Goal: Task Accomplishment & Management: Use online tool/utility

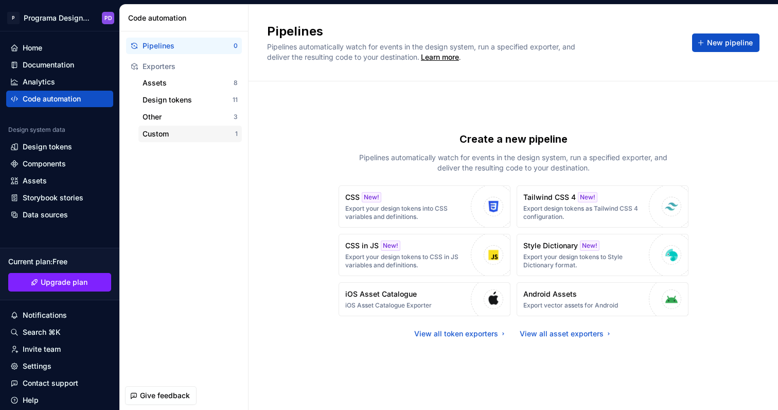
click at [197, 137] on div "Custom" at bounding box center [189, 134] width 93 height 10
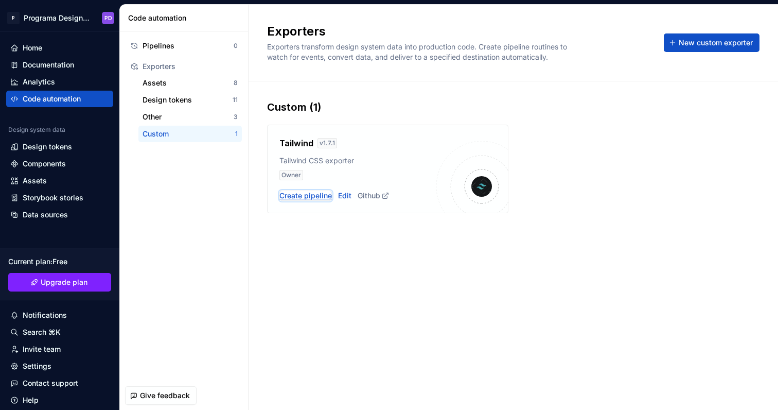
click at [313, 197] on div "Create pipeline" at bounding box center [305, 195] width 52 height 10
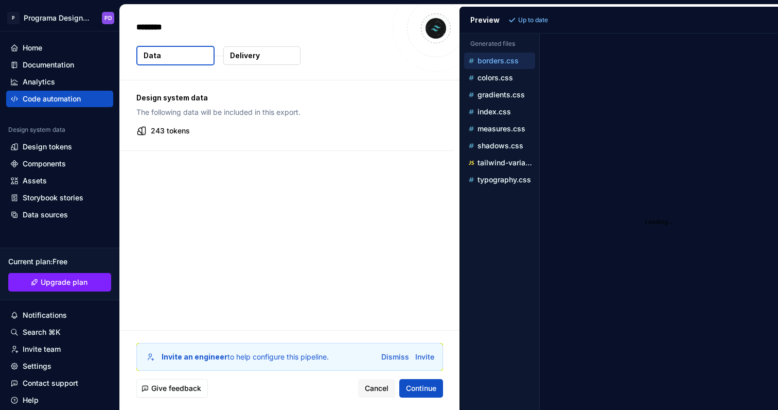
type textarea "*"
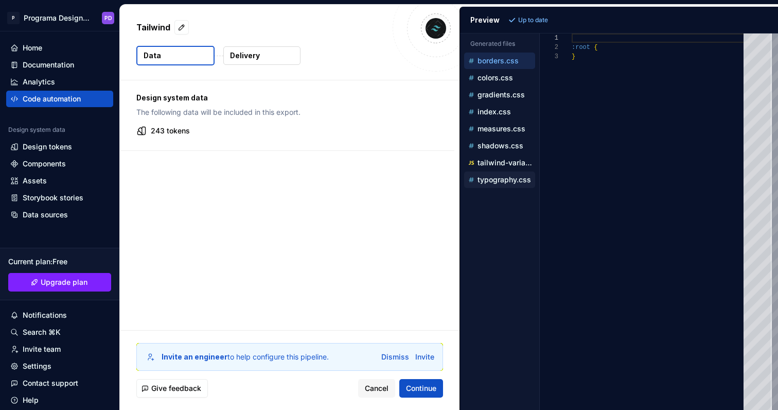
click at [514, 177] on p "typography.css" at bounding box center [505, 179] width 54 height 8
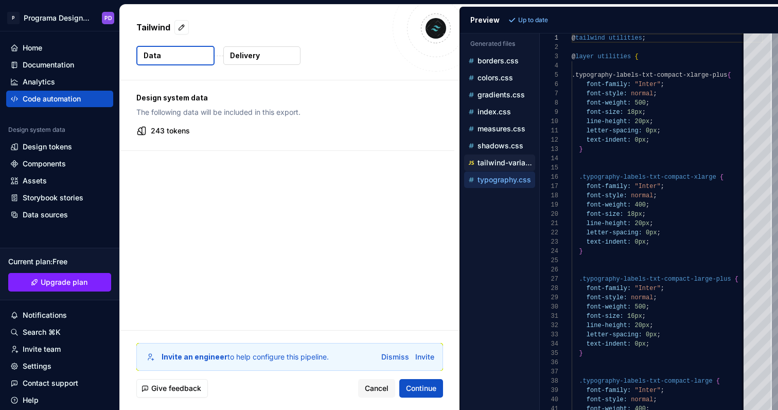
click at [505, 160] on p "tailwind-variables.js" at bounding box center [507, 163] width 58 height 8
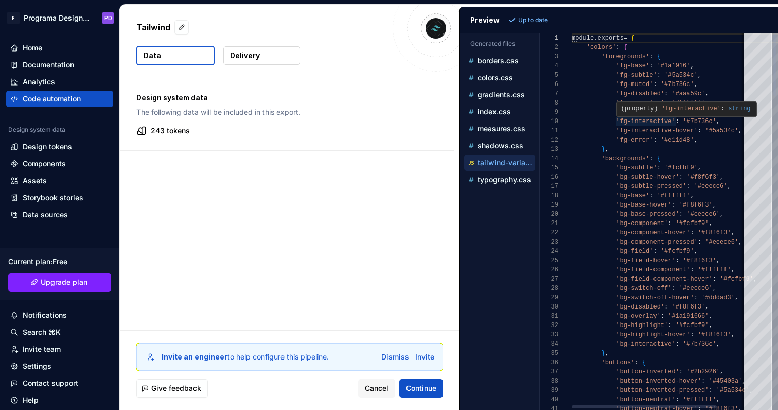
click at [647, 114] on div "( property ) 'fg-interactive' : string" at bounding box center [686, 108] width 138 height 13
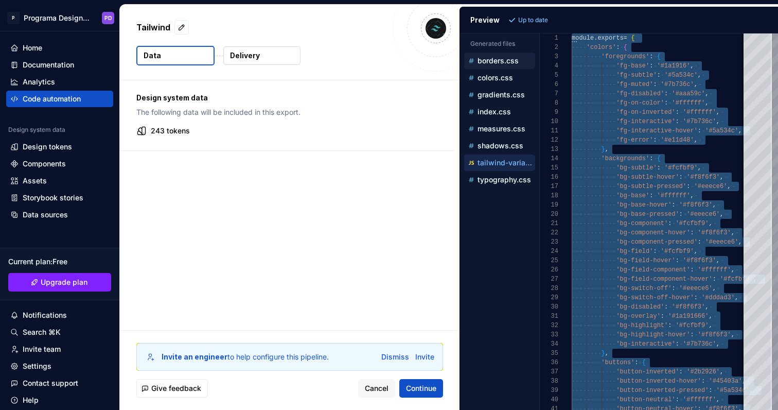
click at [495, 56] on div "borders.css" at bounding box center [500, 61] width 69 height 10
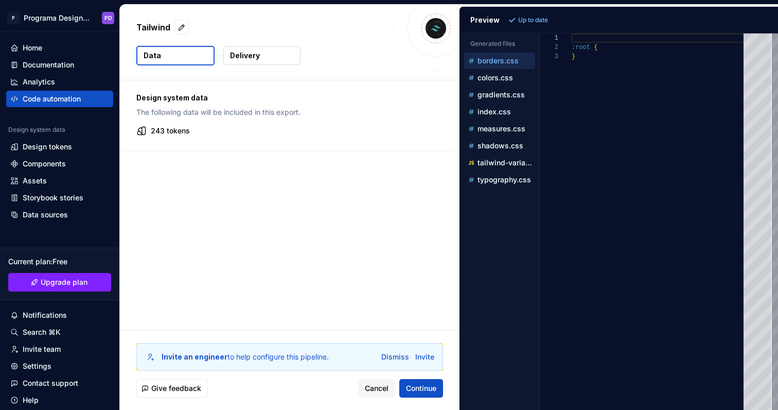
scroll to position [0, 0]
click at [495, 76] on p "colors.css" at bounding box center [496, 78] width 36 height 8
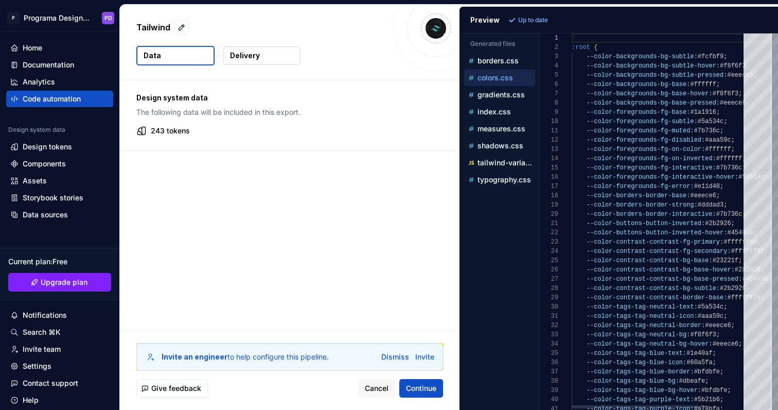
scroll to position [74, 52]
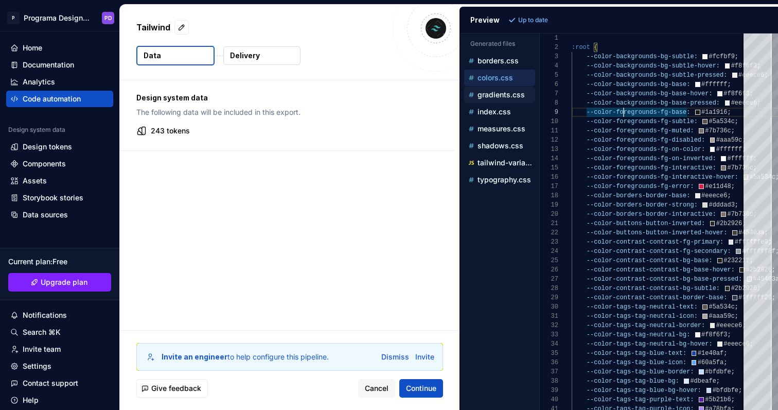
click at [502, 98] on p "gradients.css" at bounding box center [501, 95] width 47 height 8
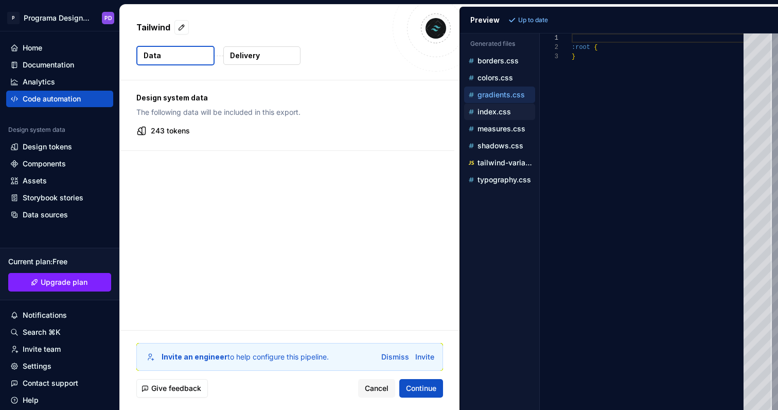
click at [501, 114] on p "index.css" at bounding box center [494, 112] width 33 height 8
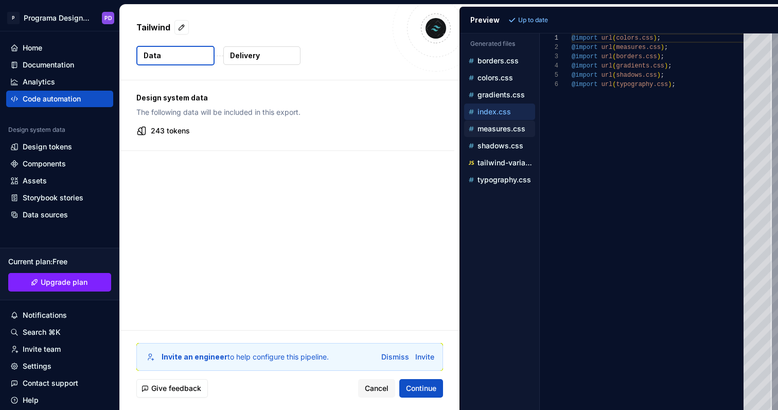
click at [506, 133] on div "measures.css" at bounding box center [500, 129] width 69 height 10
type textarea "**********"
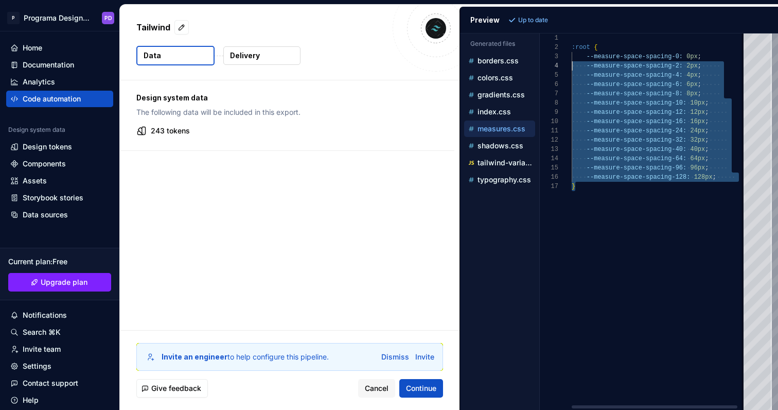
scroll to position [9, 0]
drag, startPoint x: 599, startPoint y: 197, endPoint x: 552, endPoint y: 47, distance: 156.8
click at [572, 47] on div ":root { --measure-space-spacing-0: 0px ; --measure-space-spacing-2: 2px ; --mea…" at bounding box center [664, 221] width 184 height 376
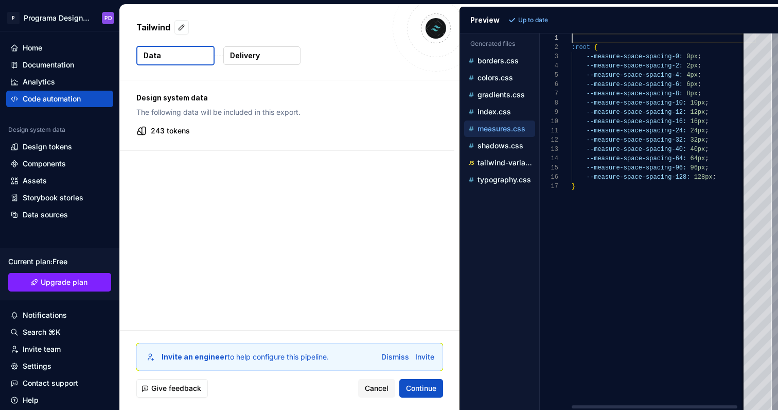
scroll to position [0, 0]
click at [588, 36] on div ":root { --measure-space-spacing-0: 0px ; --measure-space-spacing-2: 2px ; --mea…" at bounding box center [664, 221] width 184 height 376
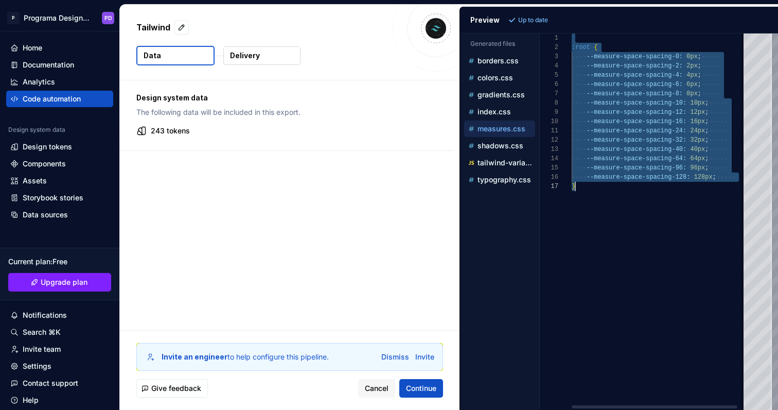
scroll to position [0, 4]
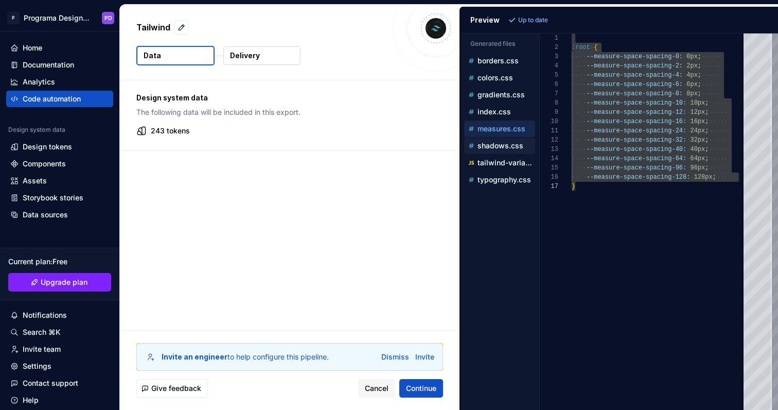
click at [501, 142] on p "shadows.css" at bounding box center [501, 146] width 46 height 8
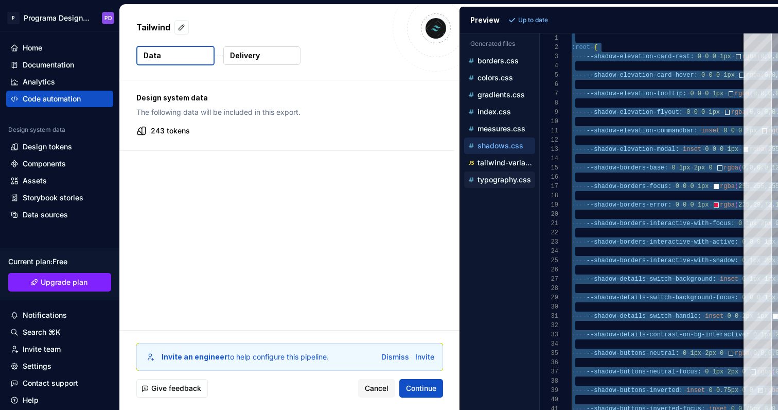
click at [515, 184] on div "typography.css" at bounding box center [500, 179] width 69 height 10
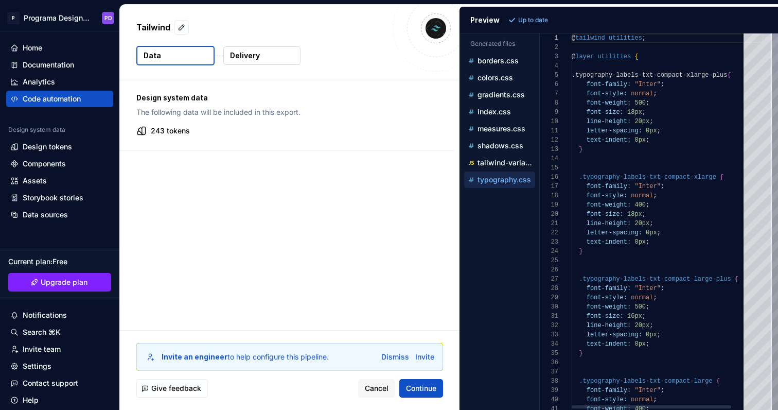
scroll to position [0, 0]
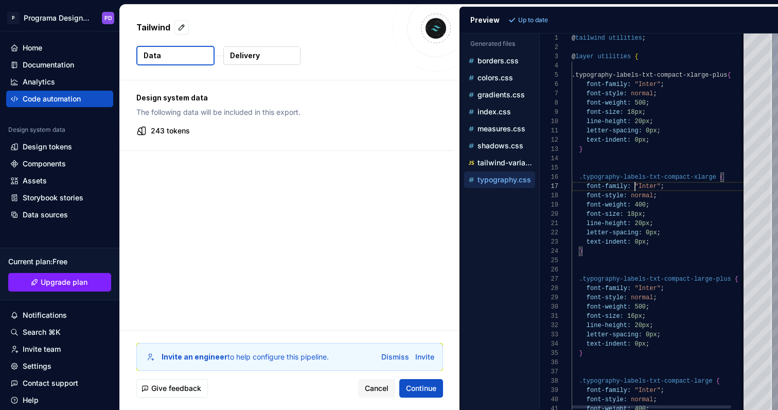
type textarea "**********"
